Goal: Task Accomplishment & Management: Use online tool/utility

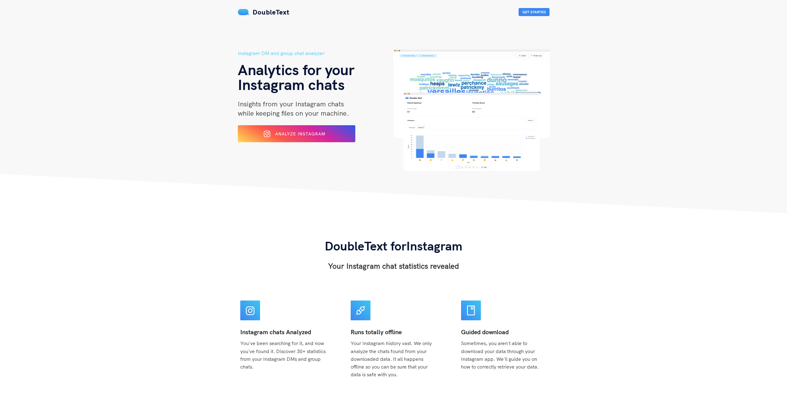
click at [303, 135] on span "Analyze Instagram" at bounding box center [300, 134] width 50 height 6
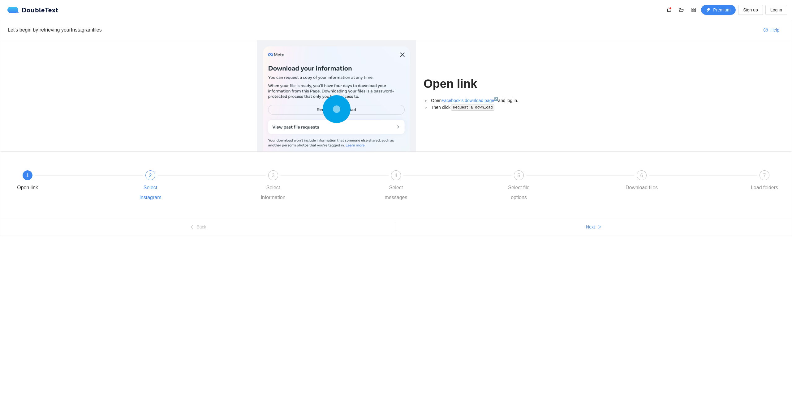
click at [151, 180] on div "2" at bounding box center [150, 175] width 10 height 10
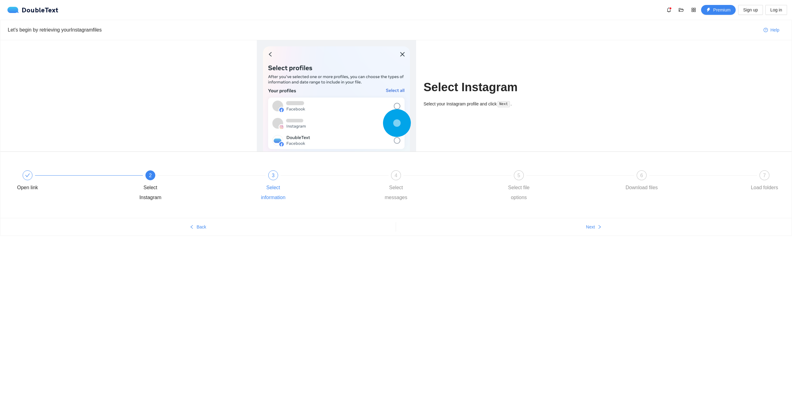
click at [268, 183] on div "Select information" at bounding box center [273, 193] width 36 height 20
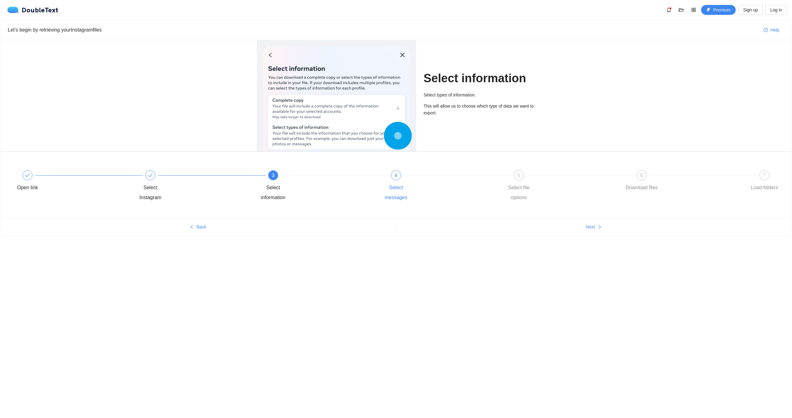
click at [397, 182] on div "4 Select messages" at bounding box center [439, 186] width 123 height 32
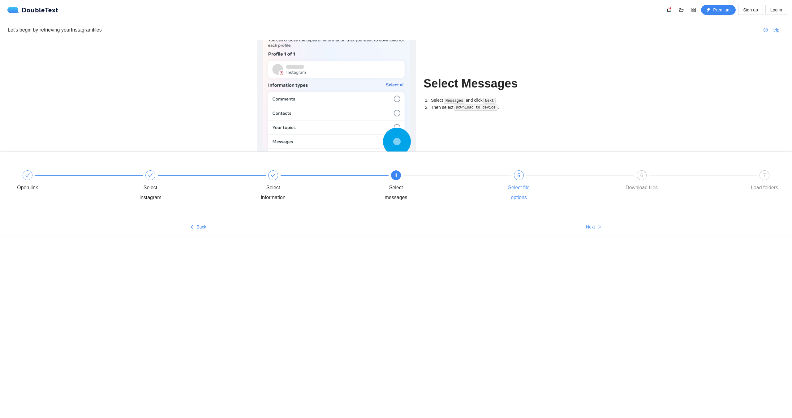
click at [517, 179] on div "5" at bounding box center [519, 175] width 10 height 10
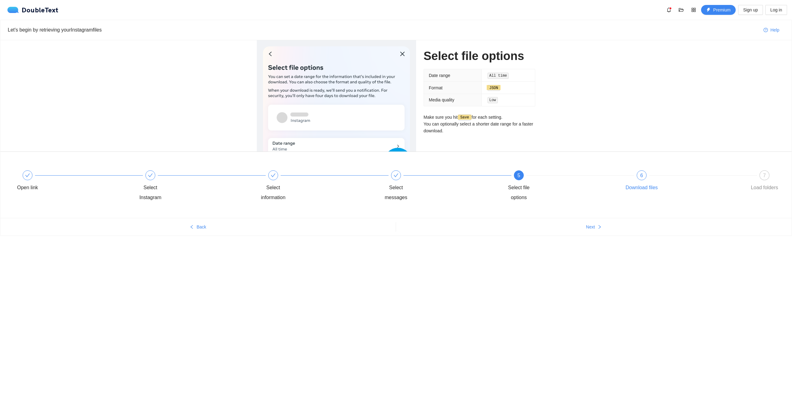
click at [640, 182] on div "6 Download files" at bounding box center [685, 181] width 123 height 22
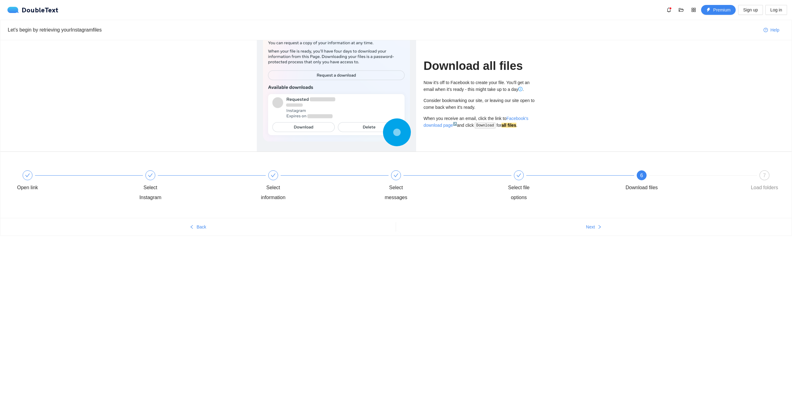
click at [768, 179] on div "7 Load folders" at bounding box center [764, 181] width 36 height 22
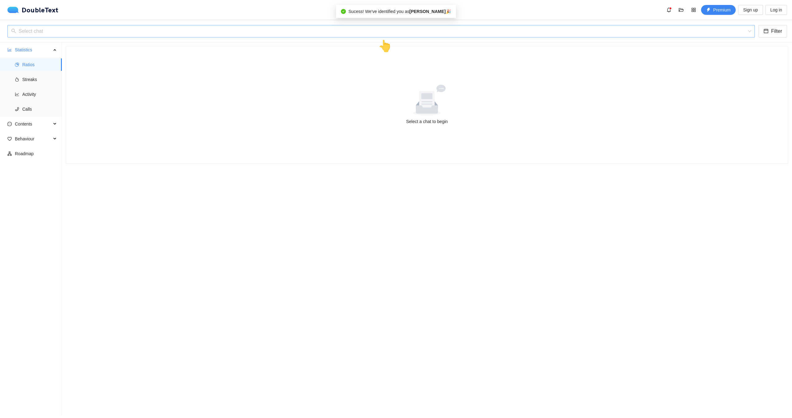
click at [146, 34] on input "search" at bounding box center [379, 31] width 736 height 12
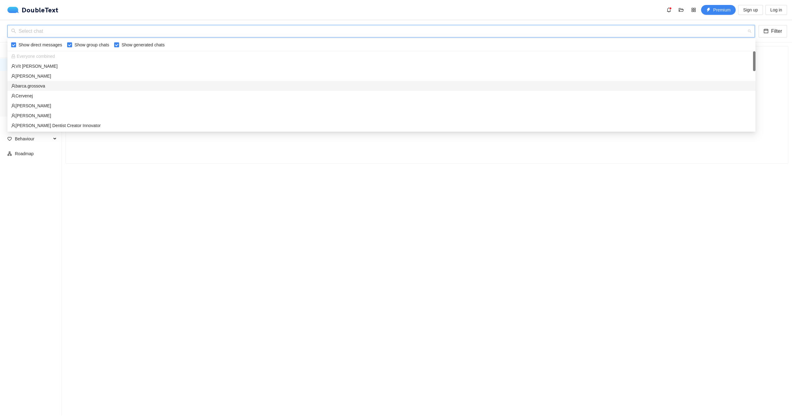
click at [91, 84] on div "barca.grossova" at bounding box center [381, 86] width 741 height 7
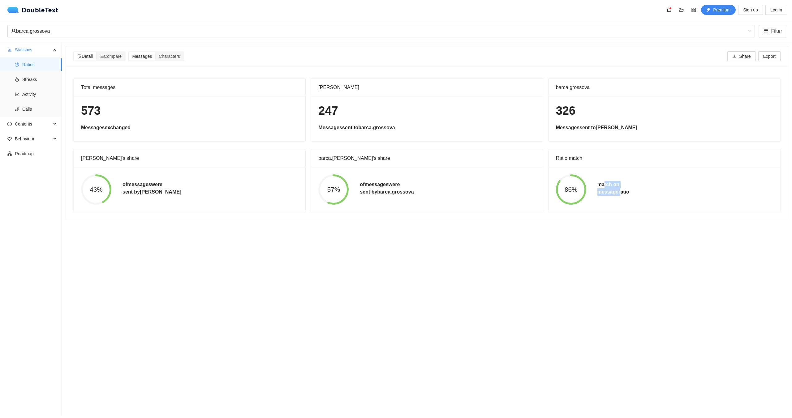
drag, startPoint x: 599, startPoint y: 185, endPoint x: 616, endPoint y: 192, distance: 17.5
click at [616, 192] on h5 "match on message ratio" at bounding box center [613, 188] width 32 height 15
click at [599, 190] on h5 "match on message ratio" at bounding box center [613, 188] width 32 height 15
click at [25, 81] on span "Streaks" at bounding box center [39, 79] width 35 height 12
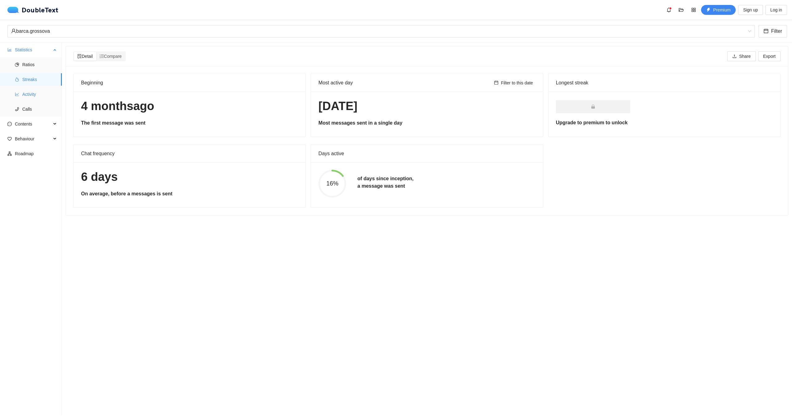
click at [33, 94] on span "Activity" at bounding box center [39, 94] width 35 height 12
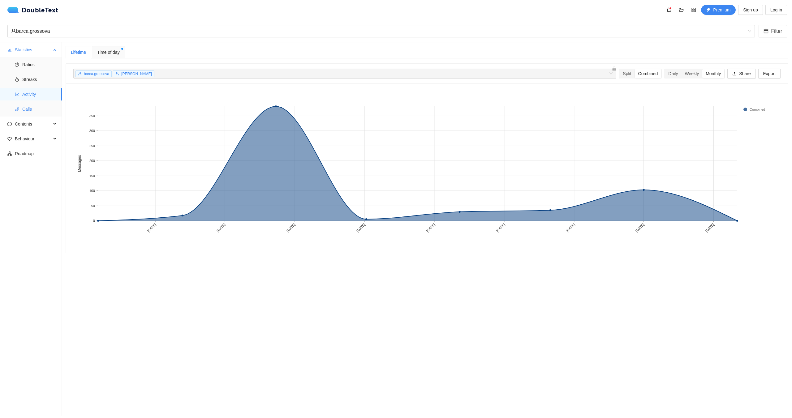
click at [25, 114] on span "Calls" at bounding box center [39, 109] width 35 height 12
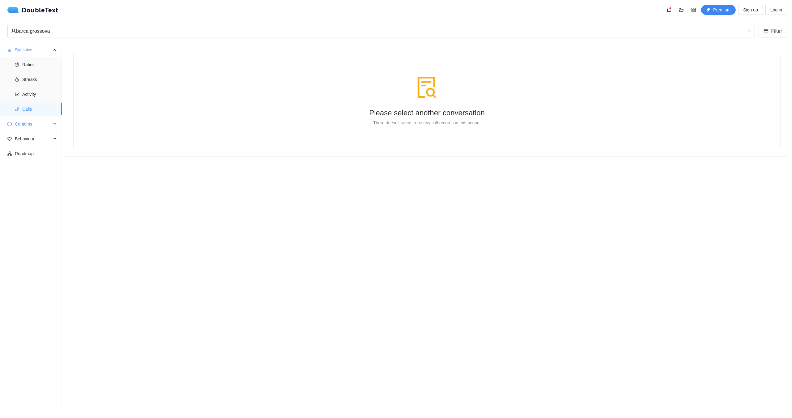
click at [24, 125] on span "Contents" at bounding box center [33, 124] width 37 height 12
click at [23, 138] on span "Word Cloud" at bounding box center [39, 139] width 35 height 12
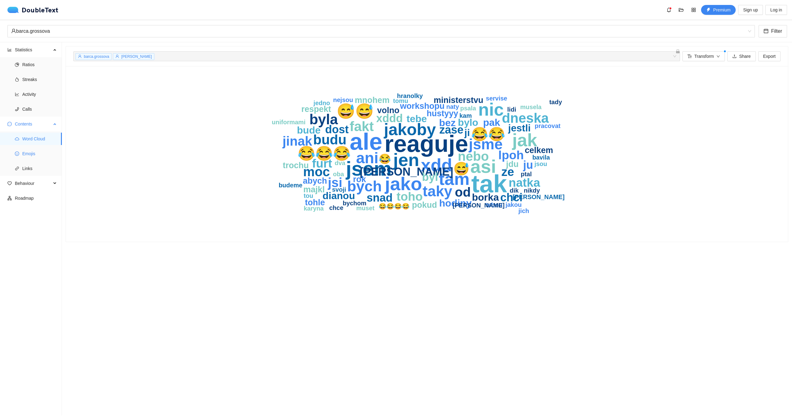
click at [19, 155] on icon "smile" at bounding box center [17, 154] width 4 height 4
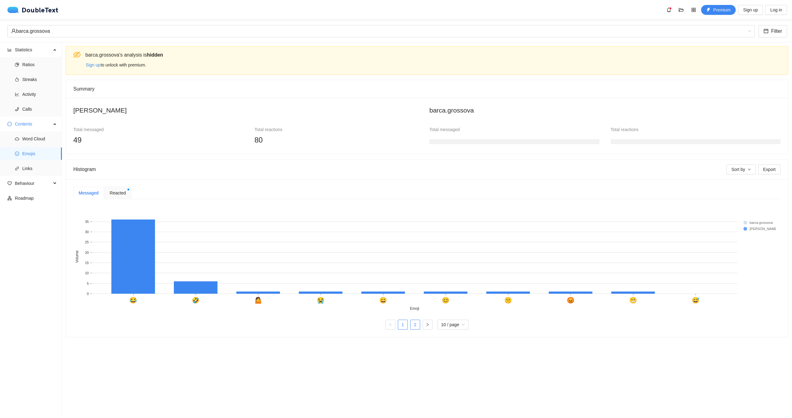
click at [410, 325] on link "2" at bounding box center [414, 324] width 9 height 9
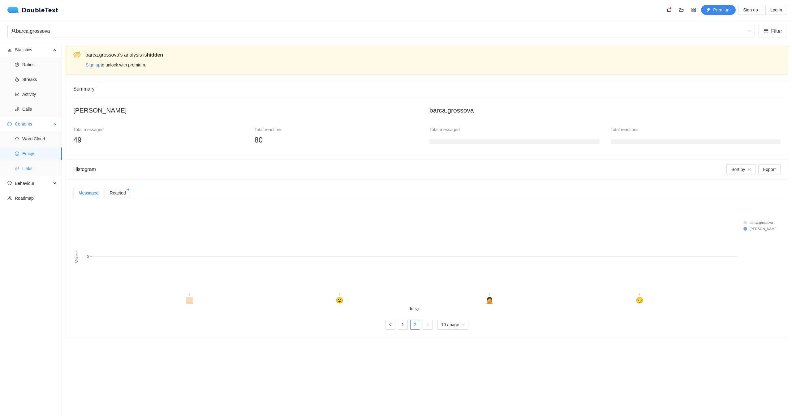
click at [18, 173] on li "Links" at bounding box center [31, 168] width 62 height 12
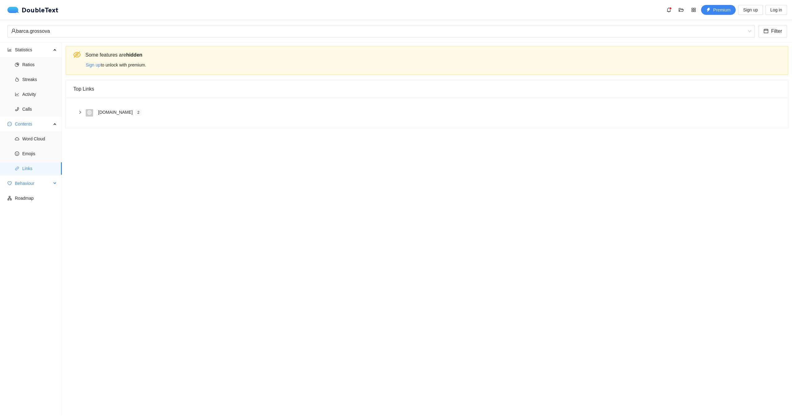
click at [35, 186] on span "Behaviour" at bounding box center [33, 183] width 37 height 12
click at [33, 196] on span "Engagement" at bounding box center [39, 198] width 35 height 12
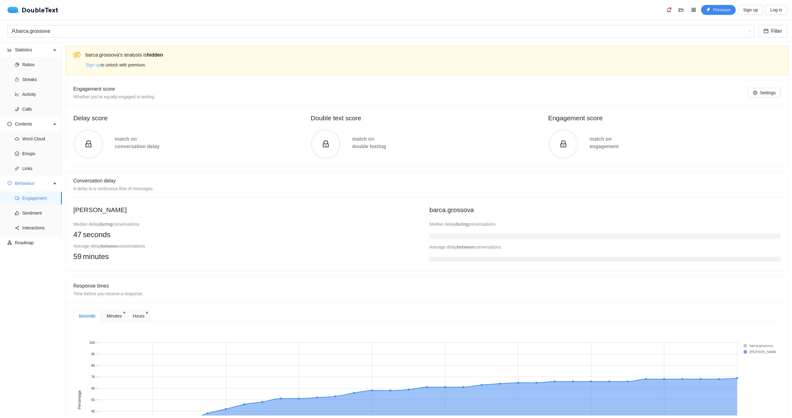
click at [90, 67] on span "Sign up" at bounding box center [93, 65] width 15 height 7
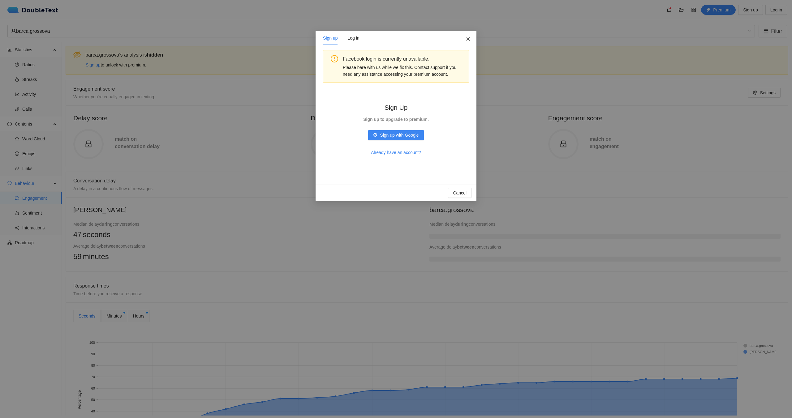
click at [466, 38] on icon "close" at bounding box center [468, 39] width 5 height 5
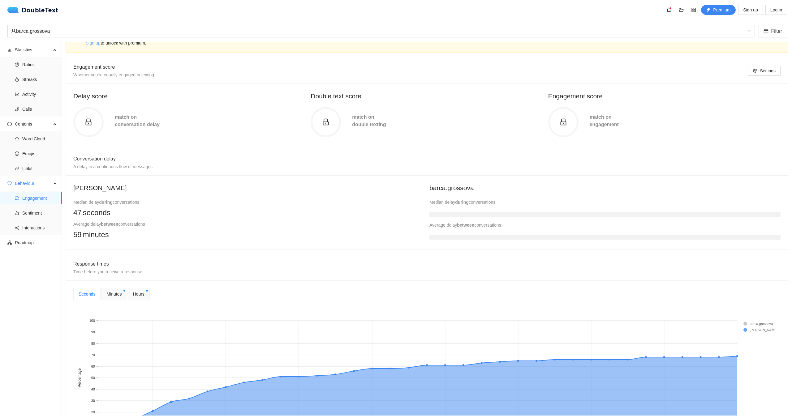
scroll to position [31, 0]
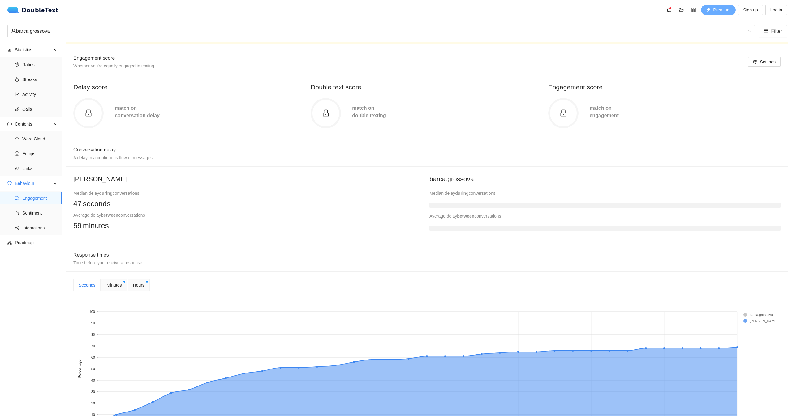
click at [715, 7] on span "Premium" at bounding box center [721, 9] width 17 height 7
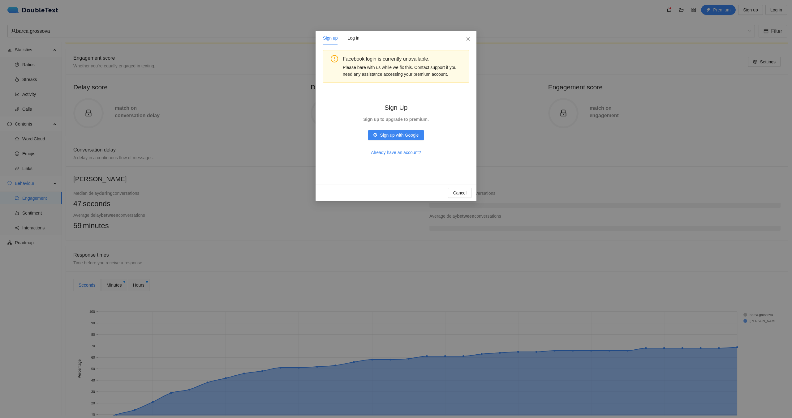
click at [608, 50] on div "Sign up Log in Facebook login is currently unavailable. Please bare with us whi…" at bounding box center [396, 209] width 792 height 418
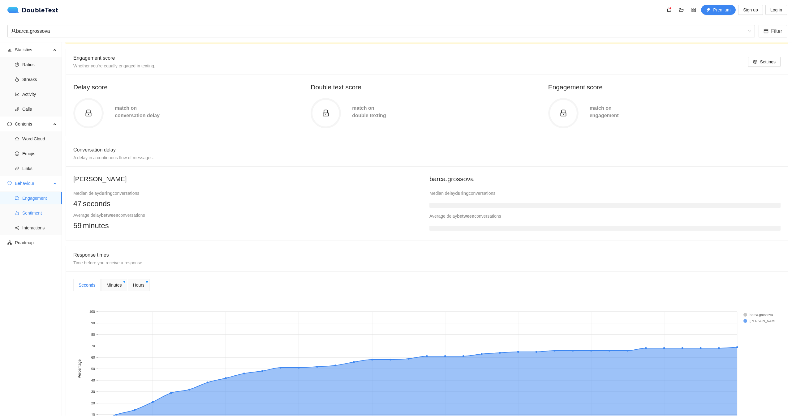
click at [32, 214] on span "Sentiment" at bounding box center [39, 213] width 35 height 12
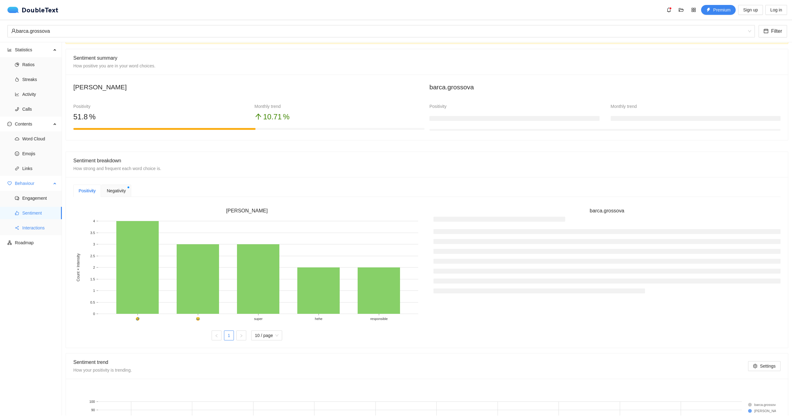
click at [27, 227] on span "Interactions" at bounding box center [39, 228] width 35 height 12
